Goal: Find specific page/section: Find specific page/section

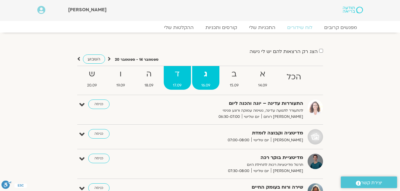
click at [181, 82] on span "17.09" at bounding box center [177, 85] width 27 height 6
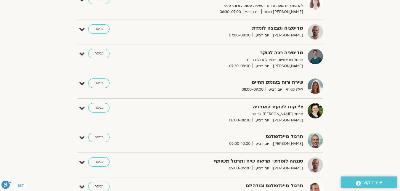
scroll to position [118, 0]
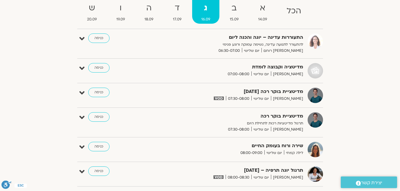
scroll to position [59, 0]
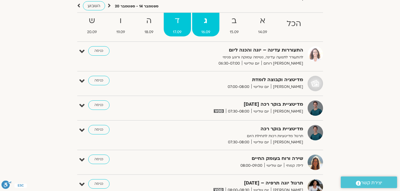
click at [180, 29] on span "17.09" at bounding box center [177, 32] width 27 height 6
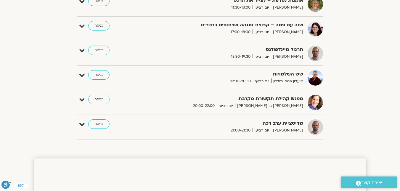
scroll to position [326, 0]
